Goal: Information Seeking & Learning: Understand process/instructions

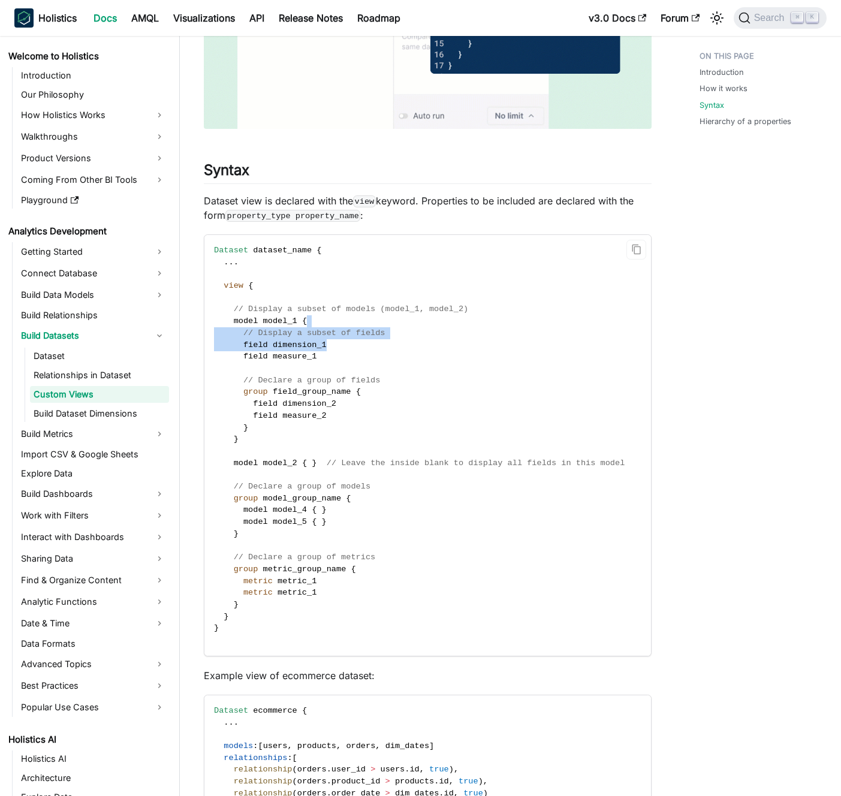
drag, startPoint x: 379, startPoint y: 327, endPoint x: 380, endPoint y: 361, distance: 33.6
click at [380, 358] on code "Dataset dataset_name { . . . view { // Display a subset of models (model_1, mod…" at bounding box center [427, 445] width 446 height 421
click at [379, 364] on code "Dataset dataset_name { . . . view { // Display a subset of models (model_1, mod…" at bounding box center [427, 445] width 446 height 421
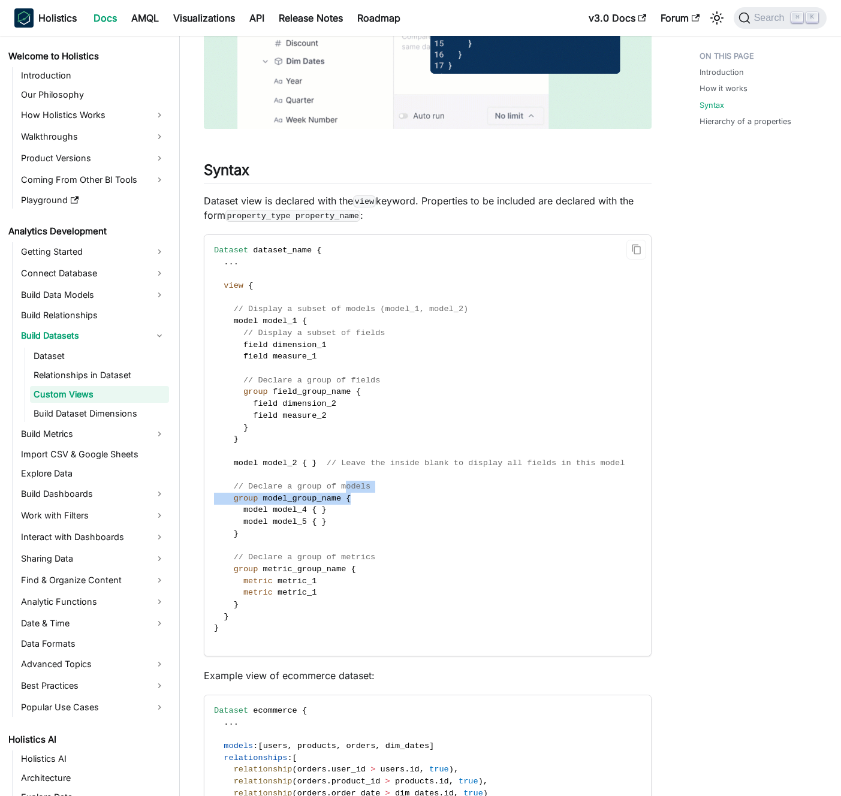
drag, startPoint x: 347, startPoint y: 488, endPoint x: 353, endPoint y: 512, distance: 24.1
click at [353, 510] on code "Dataset dataset_name { . . . view { // Display a subset of models (model_1, mod…" at bounding box center [427, 445] width 446 height 421
click at [353, 512] on code "Dataset dataset_name { . . . view { // Display a subset of models (model_1, mod…" at bounding box center [427, 445] width 446 height 421
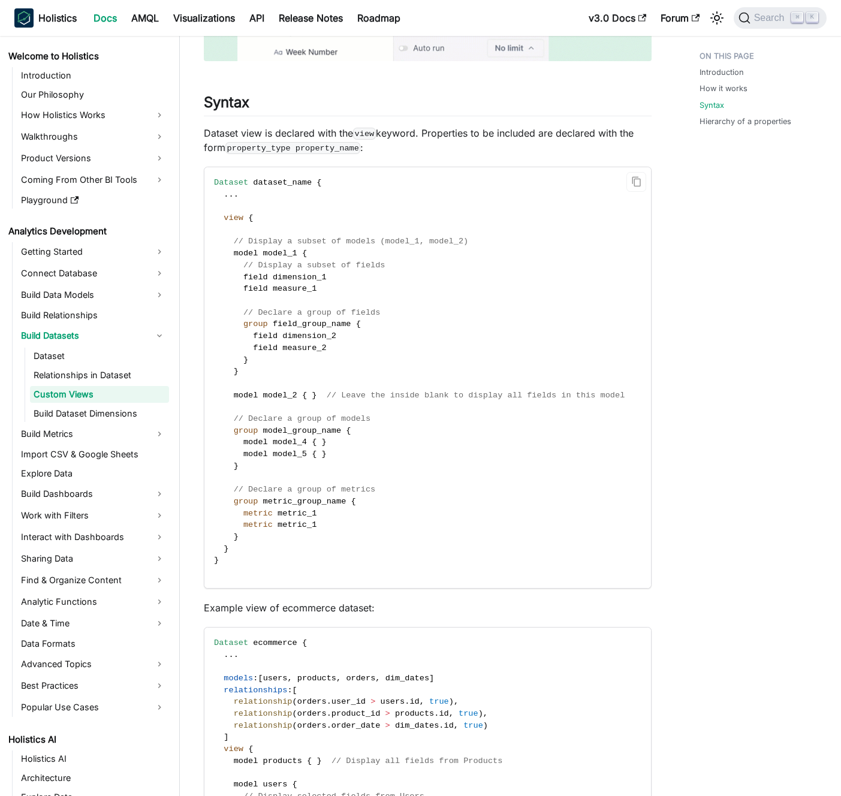
scroll to position [1579, 0]
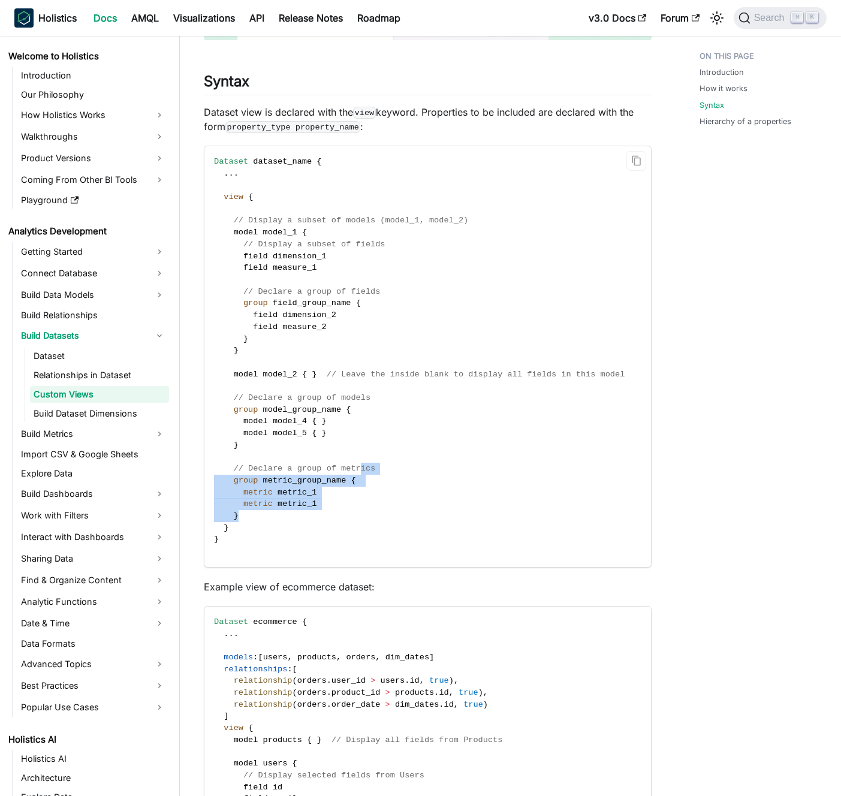
drag, startPoint x: 364, startPoint y: 513, endPoint x: 363, endPoint y: 463, distance: 49.7
click at [363, 463] on code "Dataset dataset_name { . . . view { // Display a subset of models (model_1, mod…" at bounding box center [427, 356] width 446 height 421
click at [363, 464] on span "// Declare a group of metrics" at bounding box center [305, 468] width 142 height 9
click at [362, 455] on code "Dataset dataset_name { . . . view { // Display a subset of models (model_1, mod…" at bounding box center [427, 356] width 446 height 421
drag, startPoint x: 374, startPoint y: 463, endPoint x: 378, endPoint y: 491, distance: 28.4
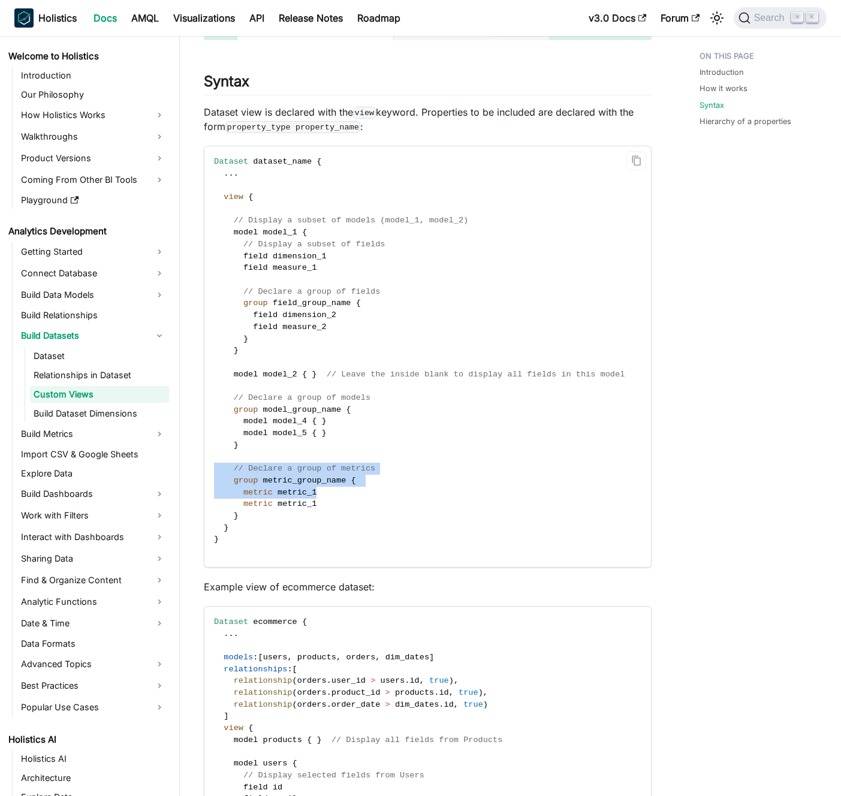
click at [378, 490] on code "Dataset dataset_name { . . . view { // Display a subset of models (model_1, mod…" at bounding box center [427, 356] width 446 height 421
click at [378, 491] on code "Dataset dataset_name { . . . view { // Display a subset of models (model_1, mod…" at bounding box center [427, 356] width 446 height 421
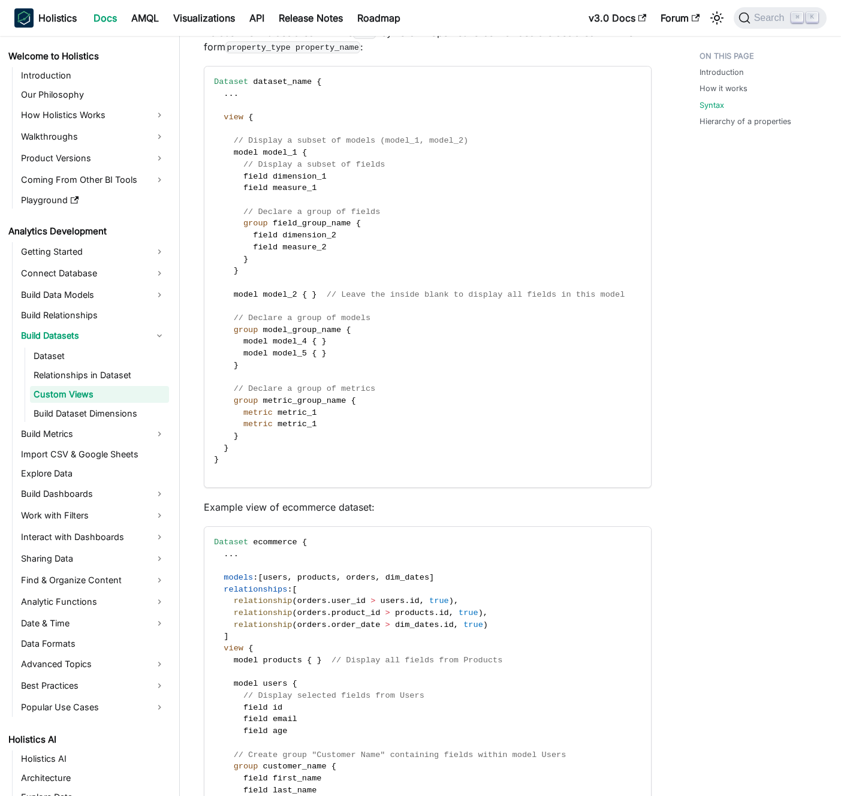
scroll to position [1824, 0]
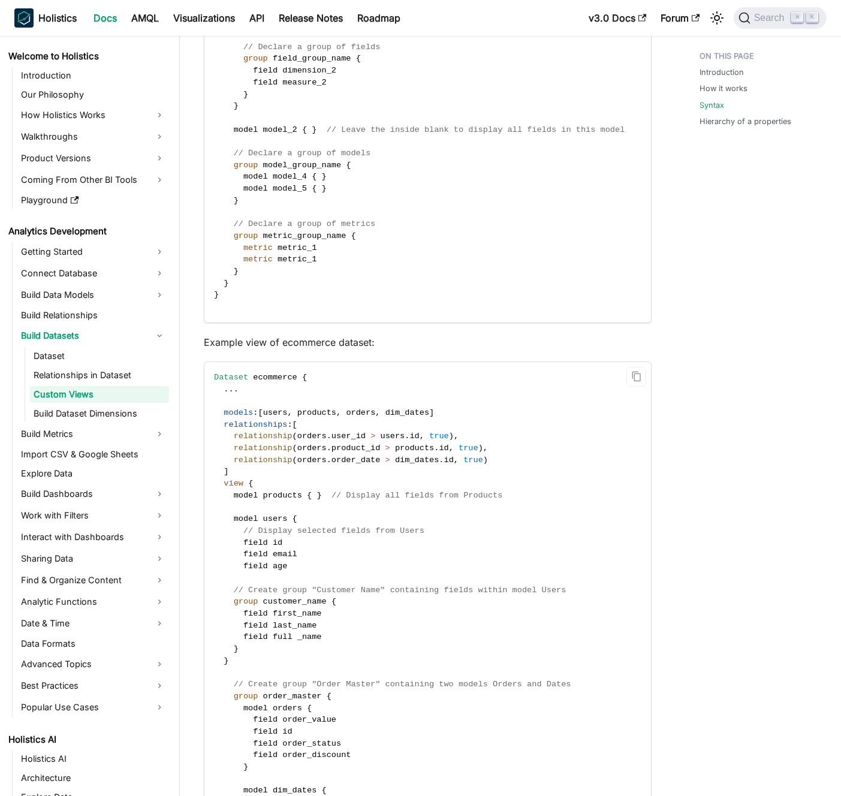
click at [362, 437] on span "user_id" at bounding box center [348, 435] width 34 height 9
click at [368, 434] on span at bounding box center [367, 435] width 5 height 9
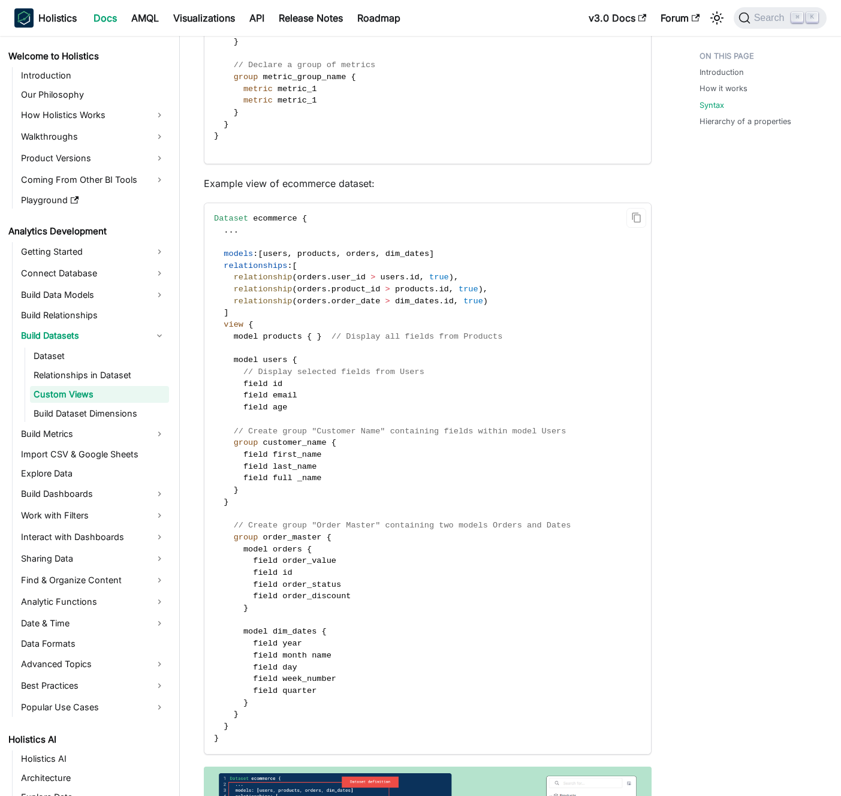
scroll to position [2024, 0]
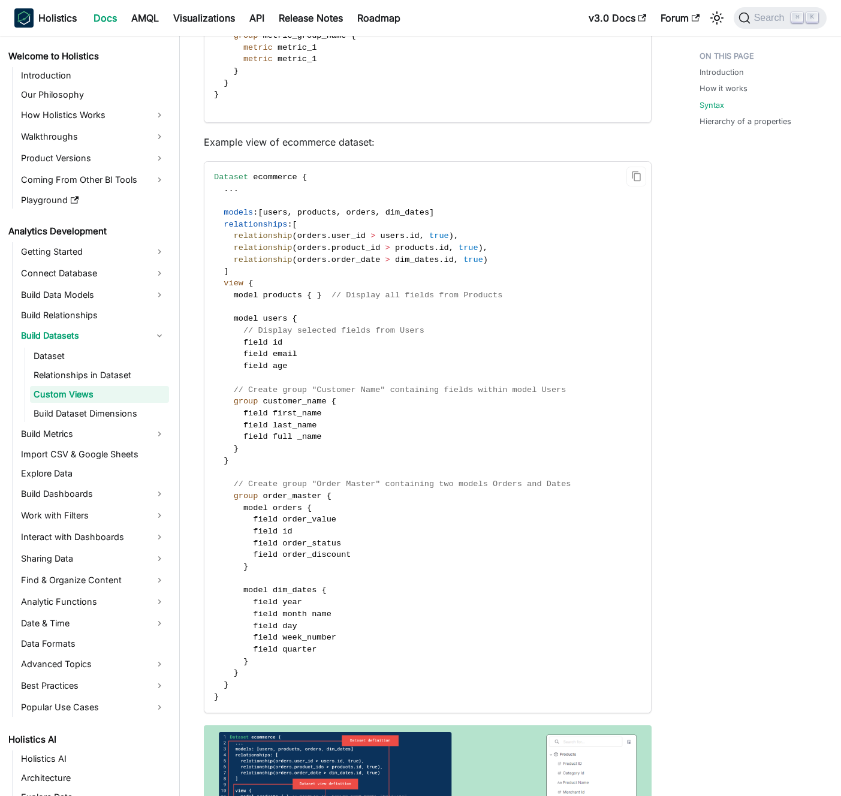
click at [358, 428] on code "Dataset ecommerce { . . . models : [ users , products , orders , dim_dates ] re…" at bounding box center [427, 437] width 446 height 551
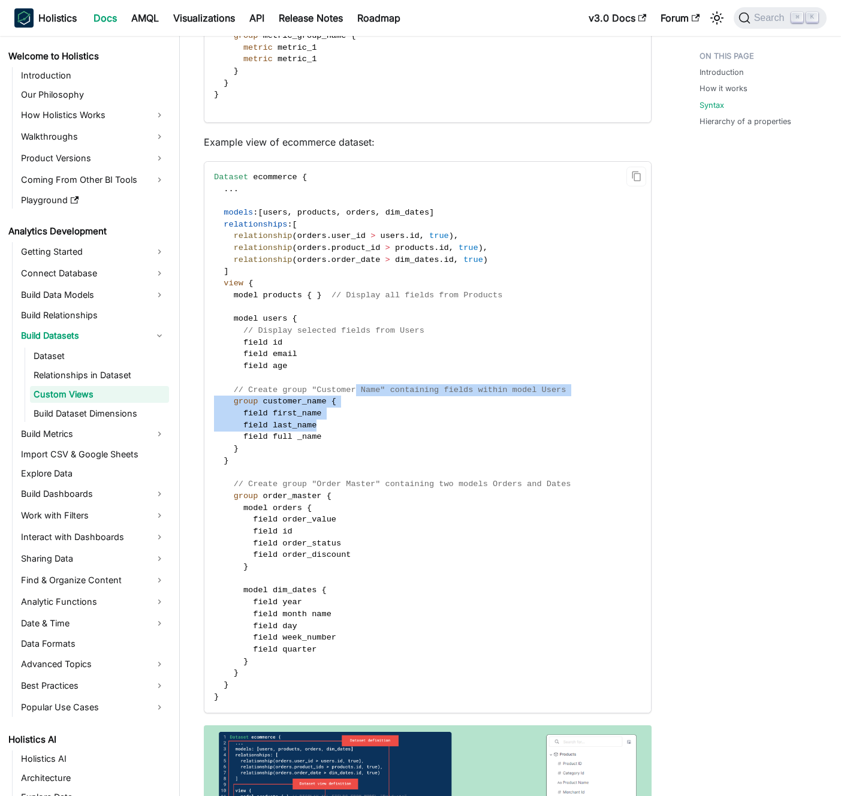
drag, startPoint x: 354, startPoint y: 391, endPoint x: 353, endPoint y: 433, distance: 41.3
click at [353, 431] on code "Dataset ecommerce { . . . models : [ users , products , orders , dim_dates ] re…" at bounding box center [427, 437] width 446 height 551
click at [353, 433] on code "Dataset ecommerce { . . . models : [ users , products , orders , dim_dates ] re…" at bounding box center [427, 437] width 446 height 551
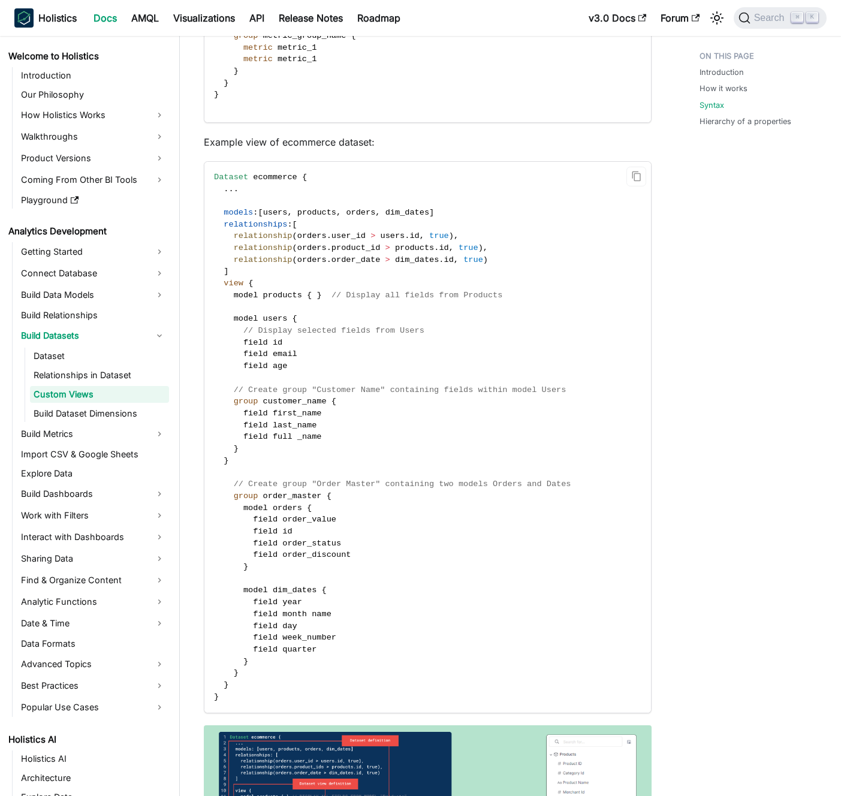
drag, startPoint x: 356, startPoint y: 442, endPoint x: 359, endPoint y: 409, distance: 33.1
click at [359, 416] on code "Dataset ecommerce { . . . models : [ users , products , orders , dim_dates ] re…" at bounding box center [427, 437] width 446 height 551
click at [360, 408] on code "Dataset ecommerce { . . . models : [ users , products , orders , dim_dates ] re…" at bounding box center [427, 437] width 446 height 551
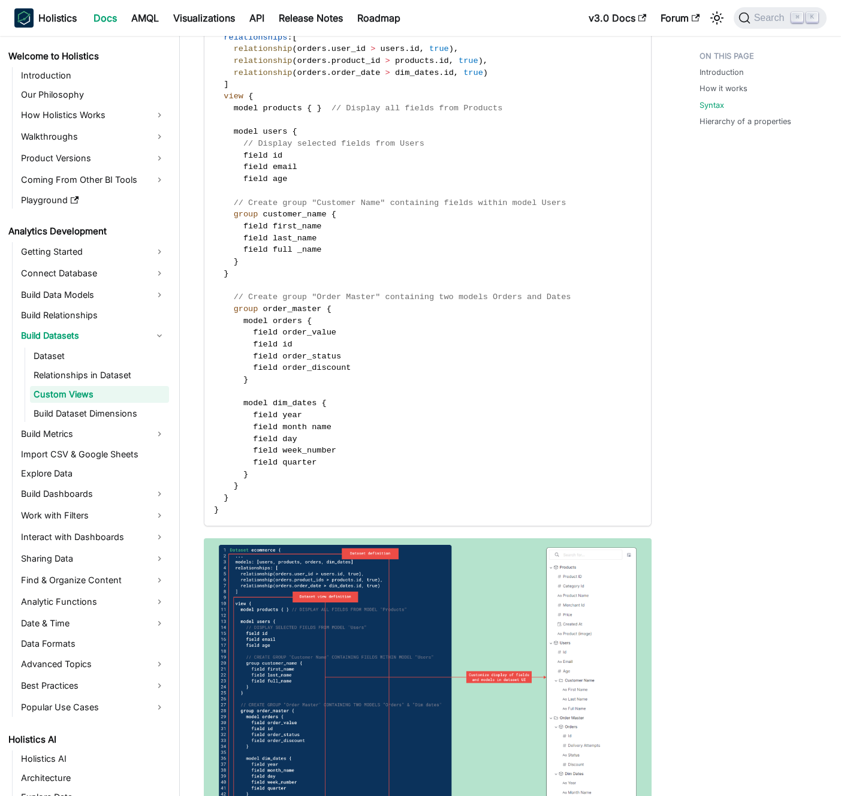
scroll to position [2240, 0]
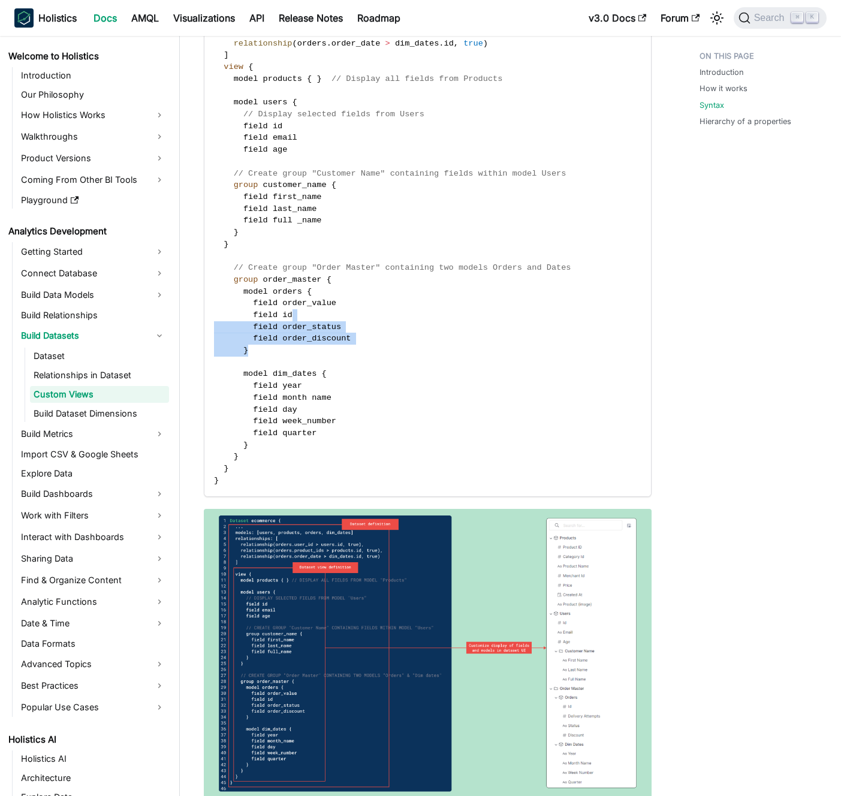
drag, startPoint x: 383, startPoint y: 344, endPoint x: 386, endPoint y: 300, distance: 43.8
click at [386, 304] on code "Dataset ecommerce { . . . models : [ users , products , orders , dim_dates ] re…" at bounding box center [427, 220] width 446 height 551
click at [386, 293] on code "Dataset ecommerce { . . . models : [ users , products , orders , dim_dates ] re…" at bounding box center [427, 220] width 446 height 551
drag, startPoint x: 388, startPoint y: 291, endPoint x: 390, endPoint y: 340, distance: 49.2
click at [389, 329] on code "Dataset ecommerce { . . . models : [ users , products , orders , dim_dates ] re…" at bounding box center [427, 220] width 446 height 551
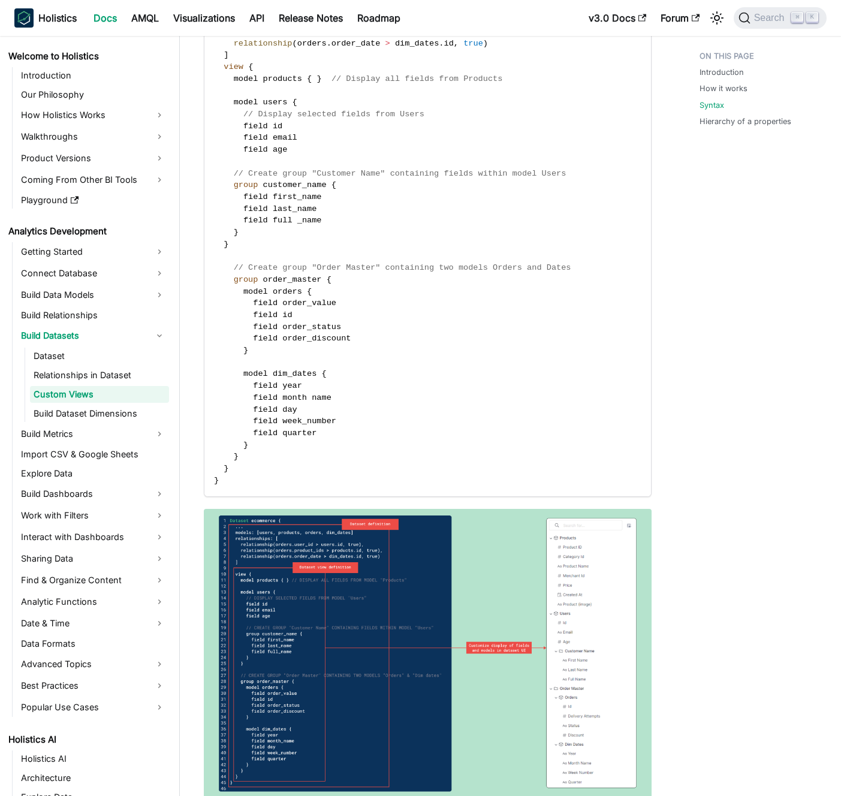
click at [390, 340] on code "Dataset ecommerce { . . . models : [ users , products , orders , dim_dates ] re…" at bounding box center [427, 220] width 446 height 551
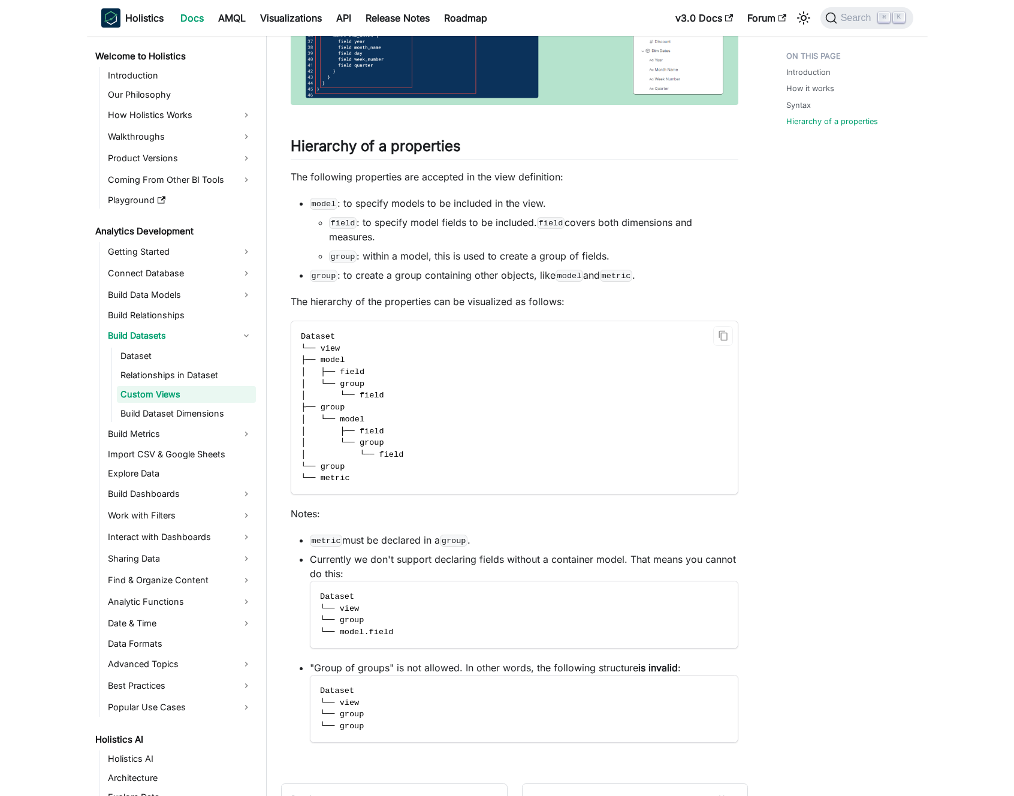
scroll to position [3070, 0]
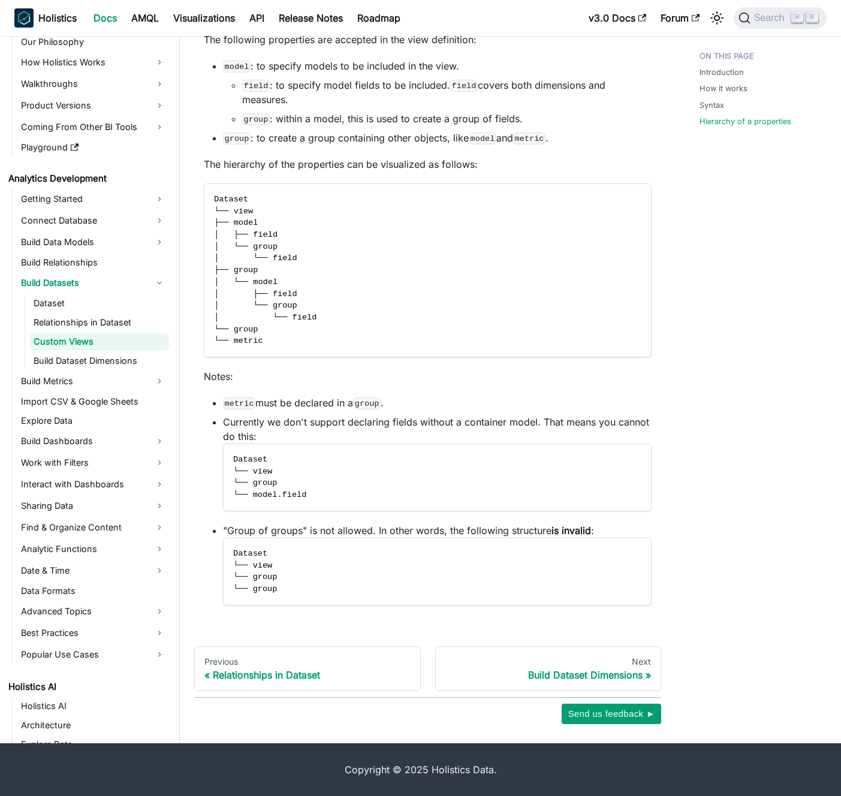
click at [355, 418] on li "Currently we don't support declaring fields without a container model. That mea…" at bounding box center [437, 463] width 428 height 96
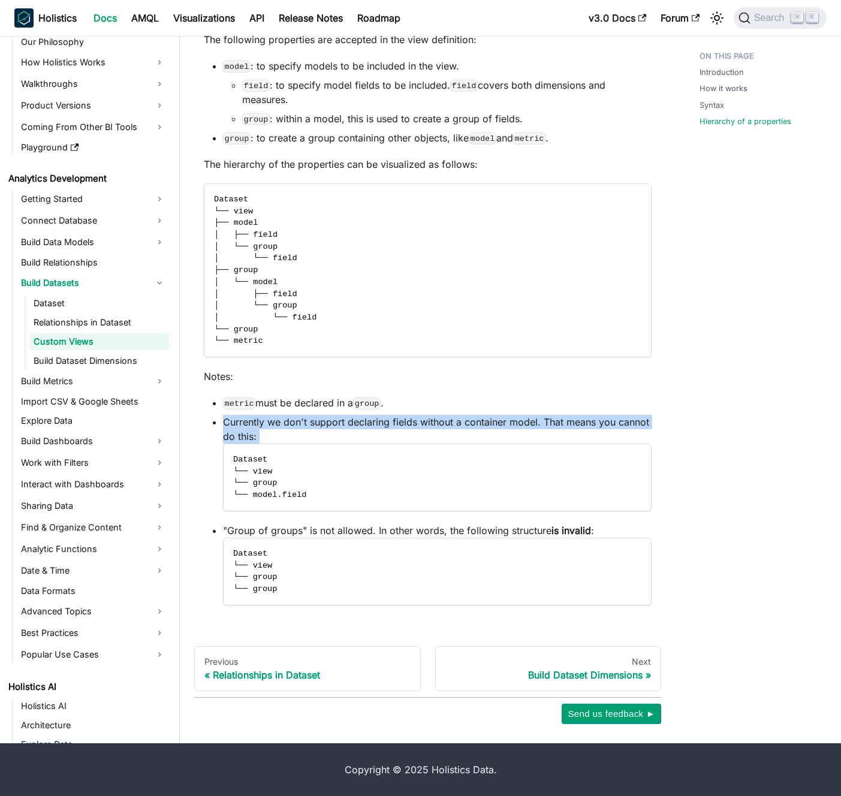
click at [355, 418] on li "Currently we don't support declaring fields without a container model. That mea…" at bounding box center [437, 463] width 428 height 96
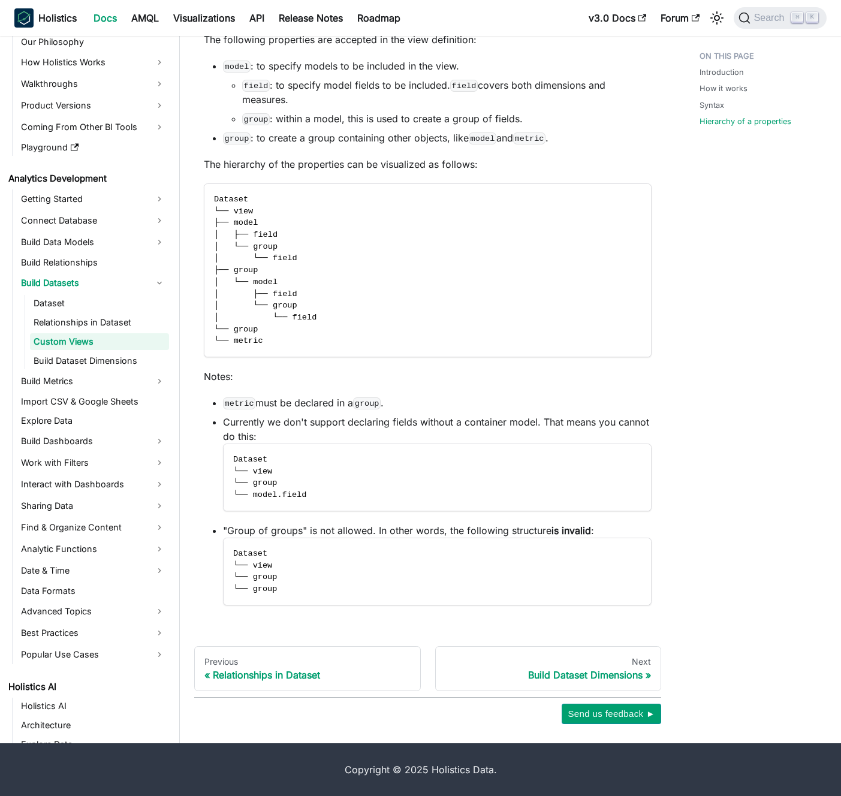
click at [337, 396] on li "metric must be declared in a group ." at bounding box center [437, 402] width 428 height 14
click at [328, 397] on li "metric must be declared in a group ." at bounding box center [437, 402] width 428 height 14
click at [319, 431] on li "Currently we don't support declaring fields without a container model. That mea…" at bounding box center [437, 463] width 428 height 96
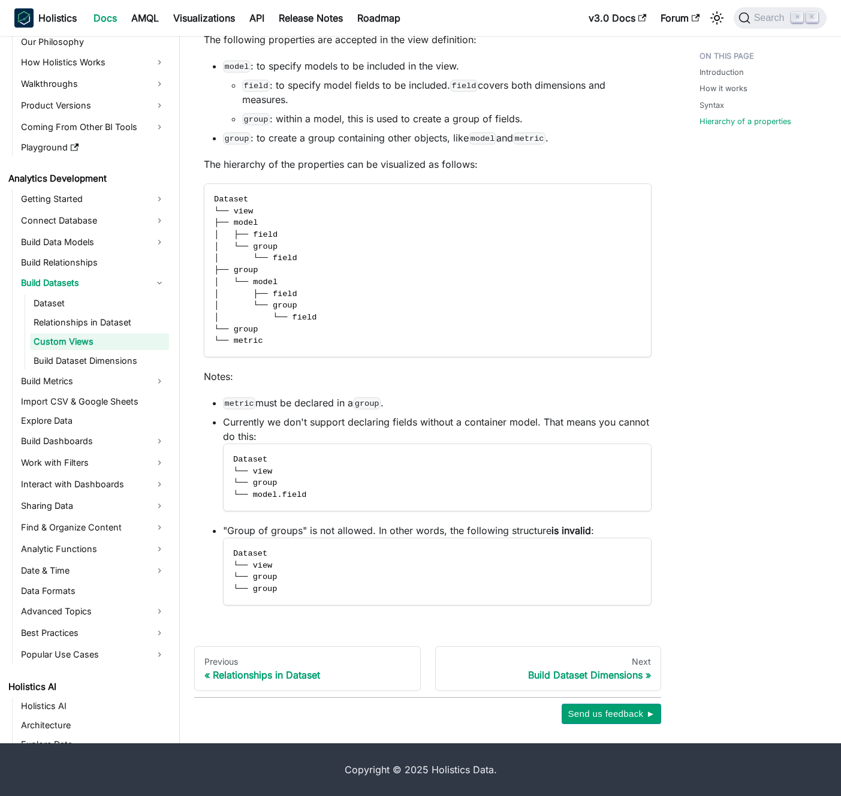
click at [319, 431] on li "Currently we don't support declaring fields without a container model. That mea…" at bounding box center [437, 463] width 428 height 96
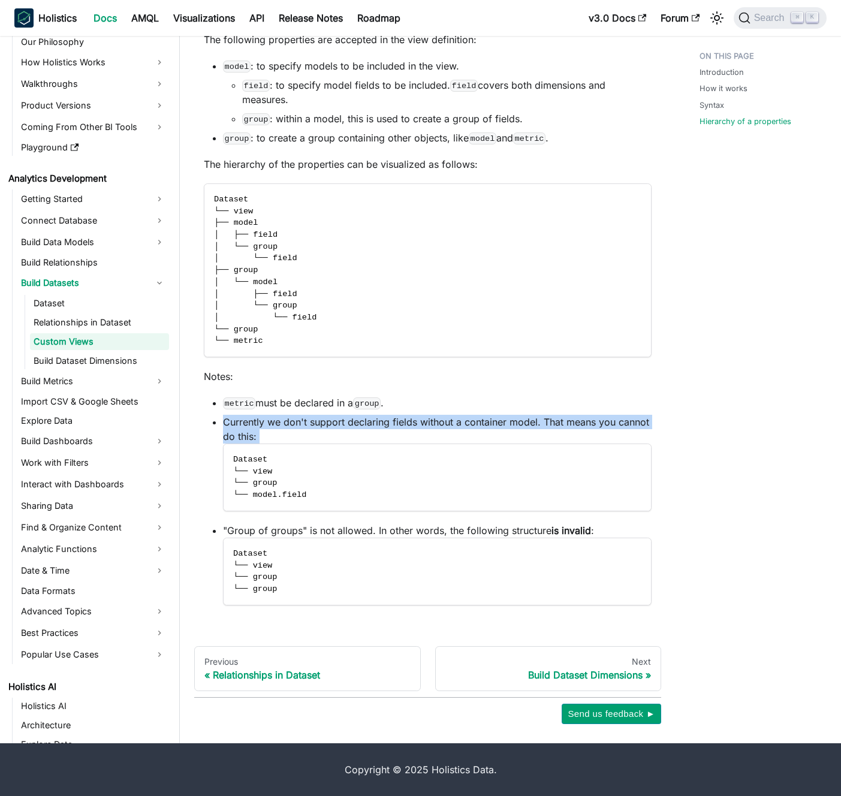
drag, startPoint x: 319, startPoint y: 431, endPoint x: 322, endPoint y: 422, distance: 10.2
click at [319, 430] on li "Currently we don't support declaring fields without a container model. That mea…" at bounding box center [437, 463] width 428 height 96
click at [322, 422] on li "Currently we don't support declaring fields without a container model. That mea…" at bounding box center [437, 463] width 428 height 96
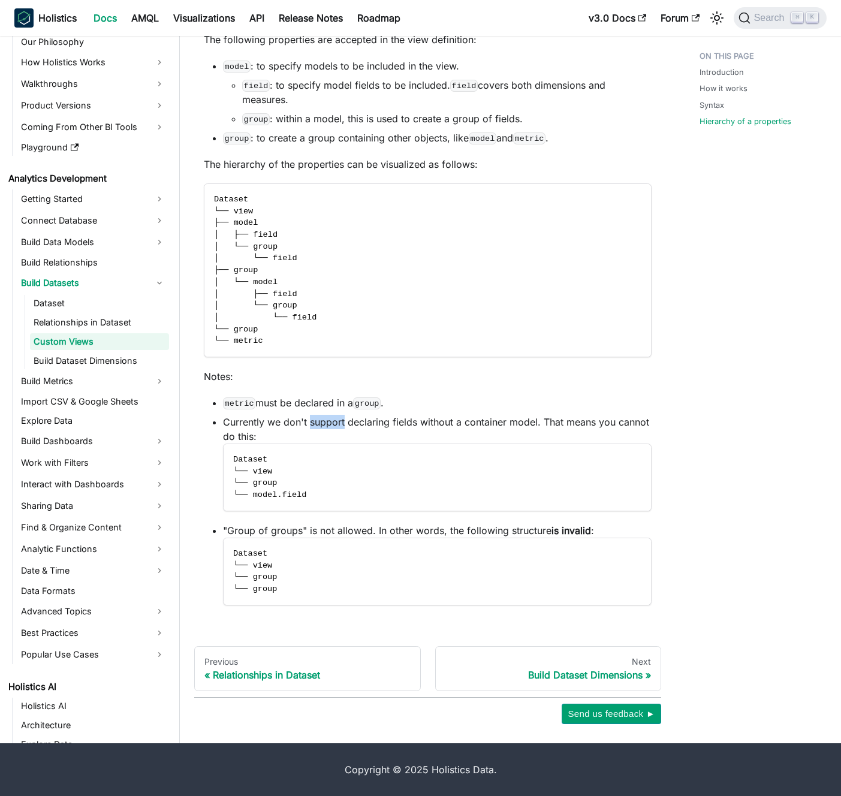
click at [322, 422] on li "Currently we don't support declaring fields without a container model. That mea…" at bounding box center [437, 463] width 428 height 96
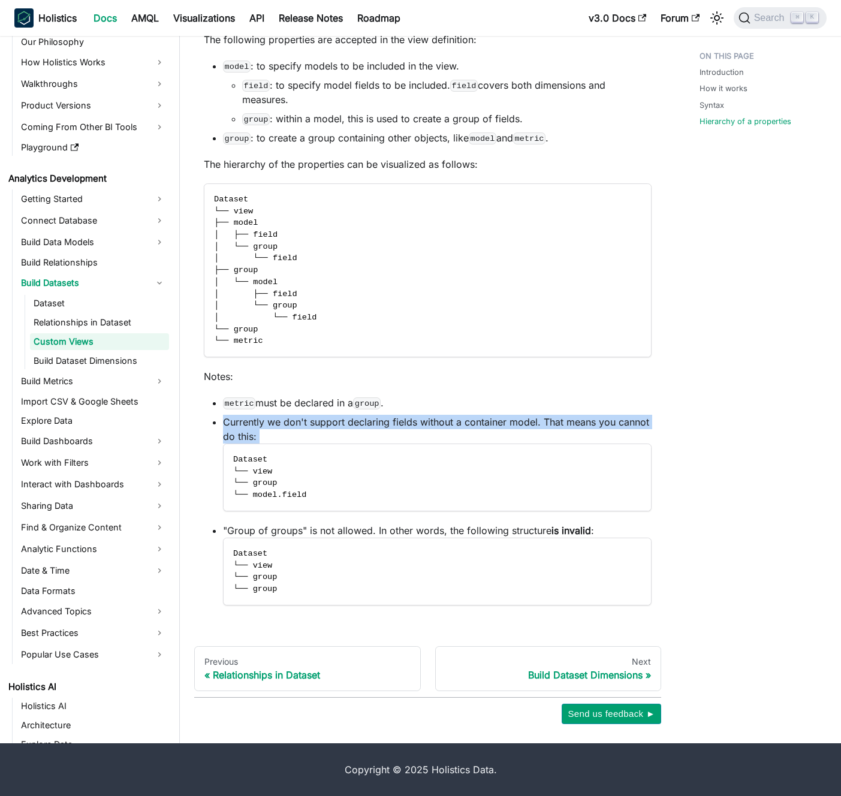
click at [322, 422] on li "Currently we don't support declaring fields without a container model. That mea…" at bounding box center [437, 463] width 428 height 96
click at [309, 425] on li "Currently we don't support declaring fields without a container model. That mea…" at bounding box center [437, 463] width 428 height 96
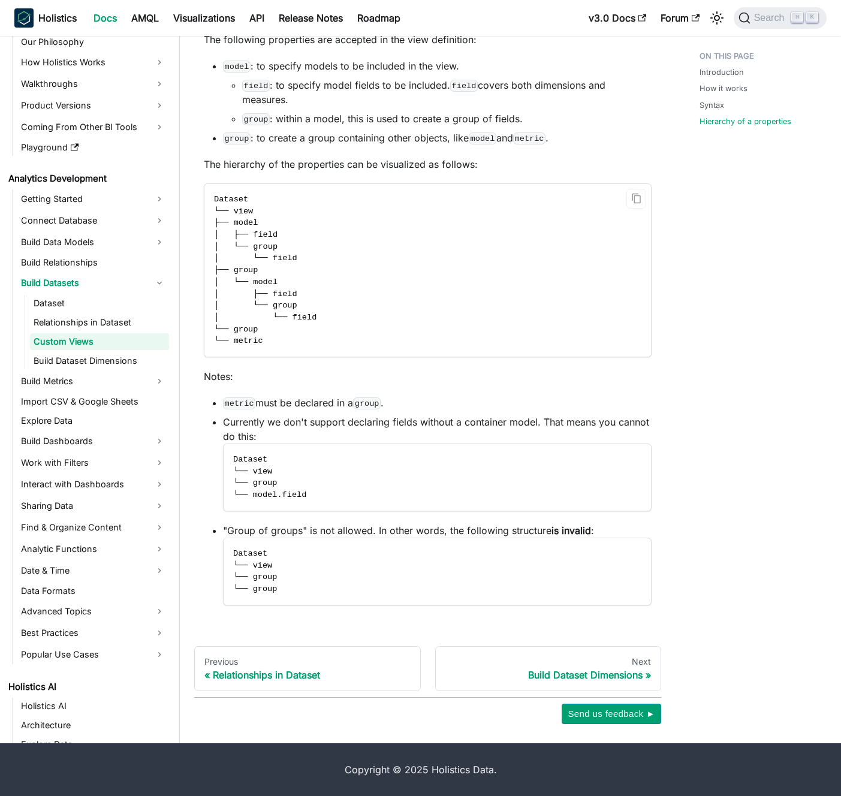
click at [313, 274] on code "Dataset └── view ├── model │ ├── field │ └── group │ └── field ├── group │ └── …" at bounding box center [427, 270] width 446 height 173
